Goal: Book appointment/travel/reservation

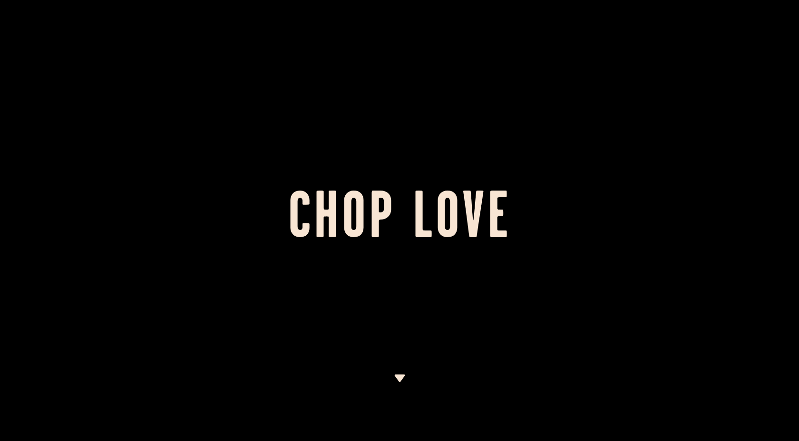
click at [375, 309] on div at bounding box center [399, 220] width 799 height 441
click at [387, 186] on div at bounding box center [399, 220] width 799 height 441
click at [387, 201] on h1 "Chop Love" at bounding box center [399, 220] width 799 height 52
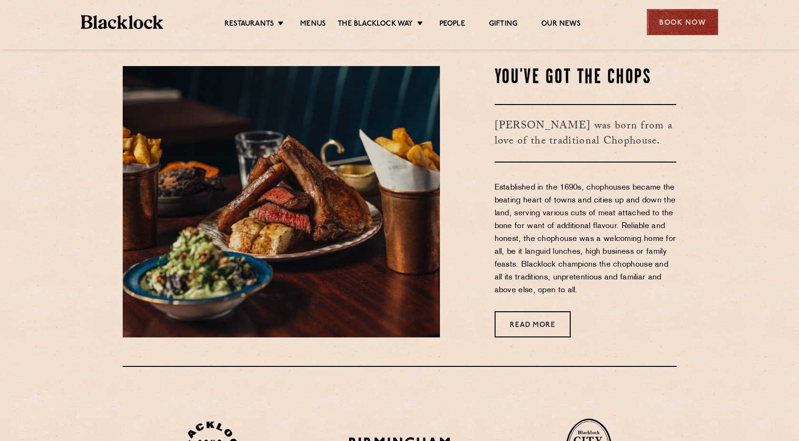
scroll to position [396, 0]
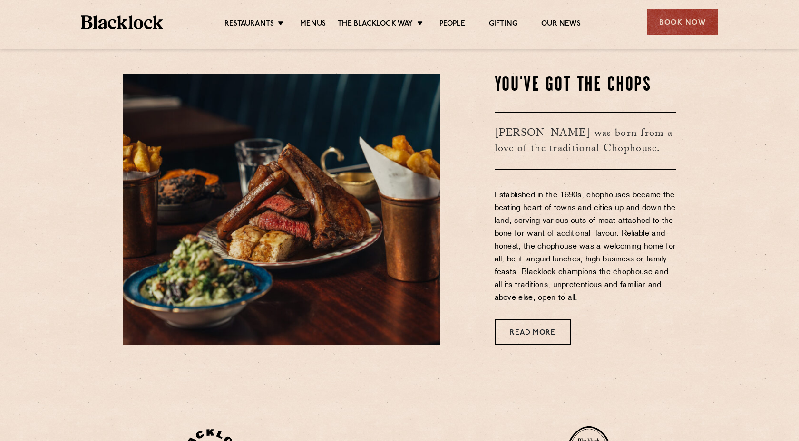
click at [683, 21] on div "Book Now" at bounding box center [682, 22] width 71 height 26
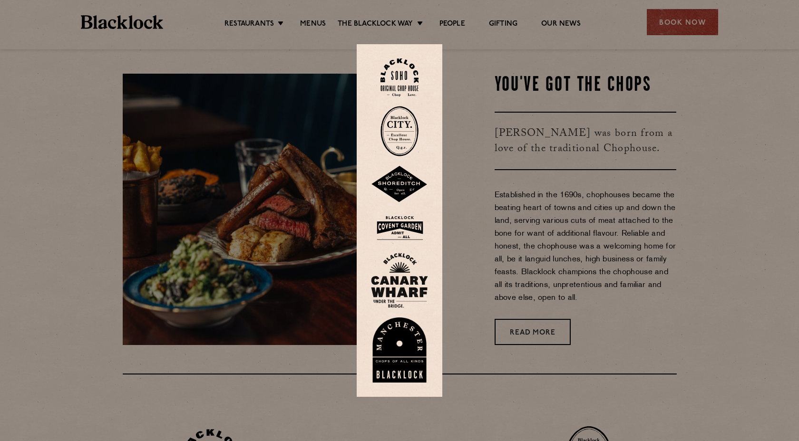
click at [403, 273] on img at bounding box center [399, 280] width 57 height 55
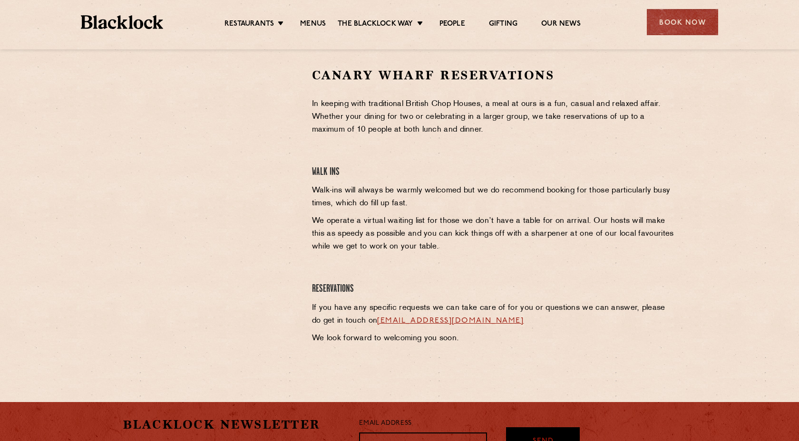
scroll to position [305, 0]
